Goal: Browse casually: Explore the website without a specific task or goal

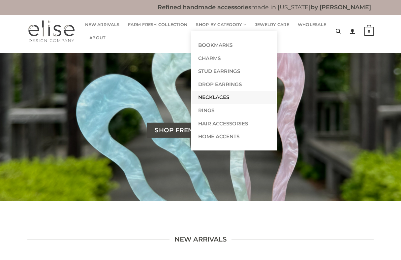
click at [209, 97] on link "Necklaces" at bounding box center [233, 97] width 84 height 13
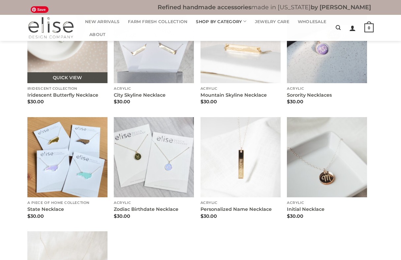
scroll to position [468, 0]
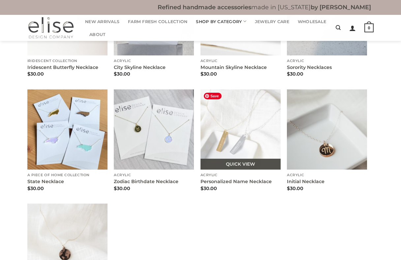
click at [259, 134] on img "Personalized Name Necklace" at bounding box center [240, 129] width 80 height 80
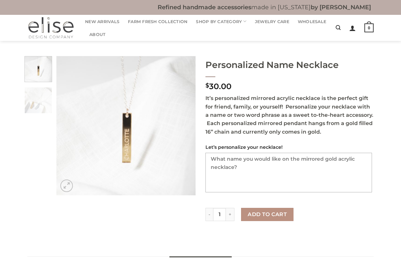
scroll to position [12, 0]
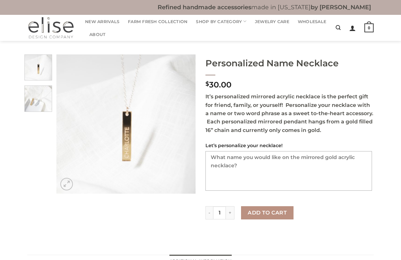
click at [34, 101] on img at bounding box center [38, 97] width 27 height 27
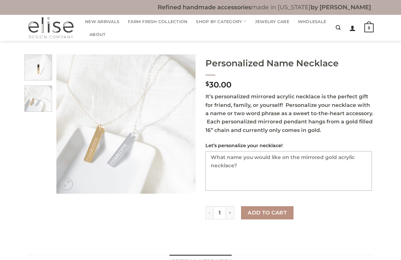
click at [37, 79] on img at bounding box center [38, 66] width 27 height 27
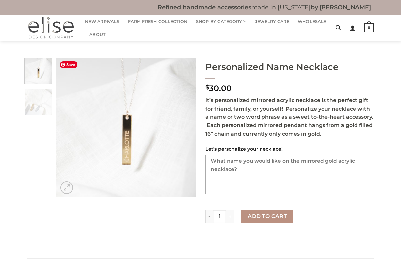
scroll to position [0, 0]
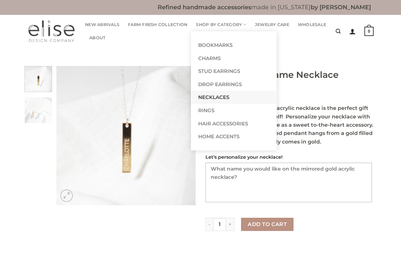
click at [220, 91] on link "Necklaces" at bounding box center [233, 97] width 84 height 13
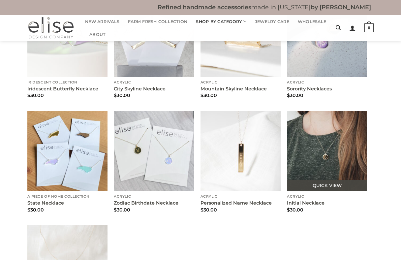
scroll to position [443, 0]
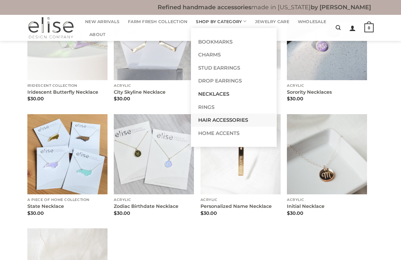
click at [221, 119] on link "Hair Accessories" at bounding box center [233, 119] width 84 height 13
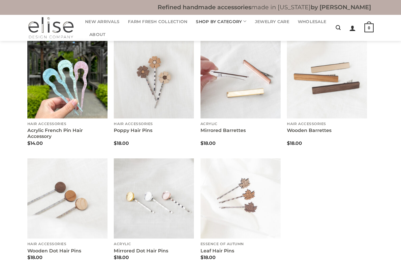
scroll to position [68, 0]
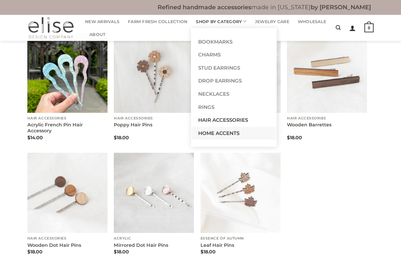
click at [227, 130] on link "Home Accents" at bounding box center [233, 133] width 84 height 13
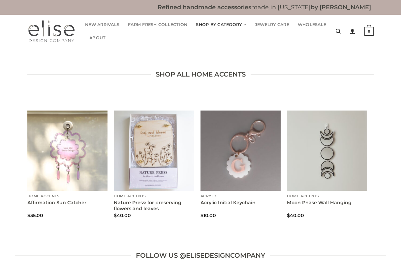
click at [50, 30] on img at bounding box center [51, 31] width 48 height 23
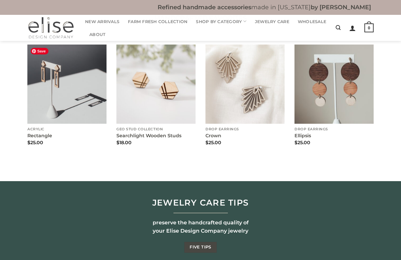
scroll to position [605, 0]
